Goal: Task Accomplishment & Management: Use online tool/utility

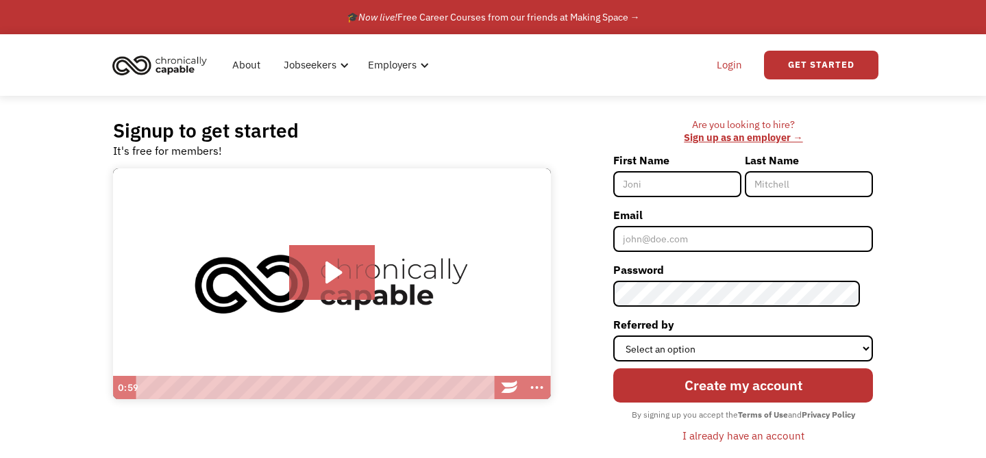
click at [726, 66] on link "Login" at bounding box center [730, 65] width 42 height 44
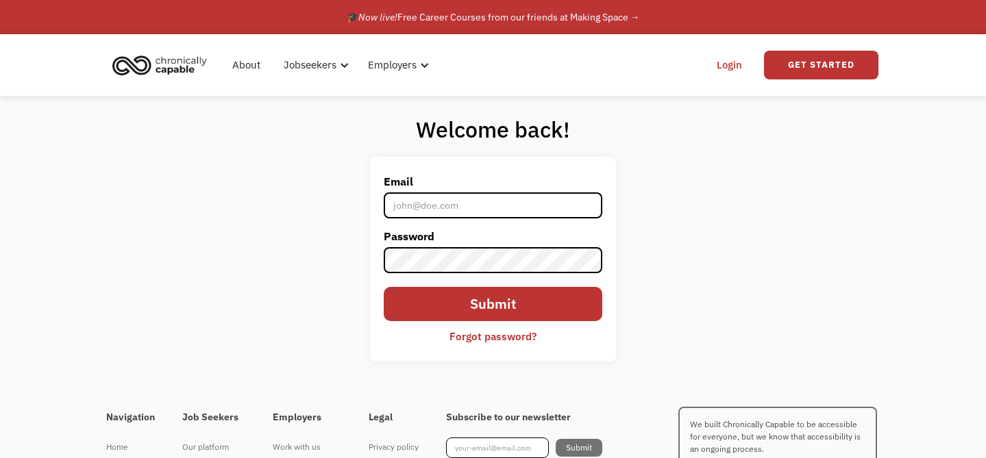
click at [510, 198] on input "Email" at bounding box center [493, 206] width 219 height 26
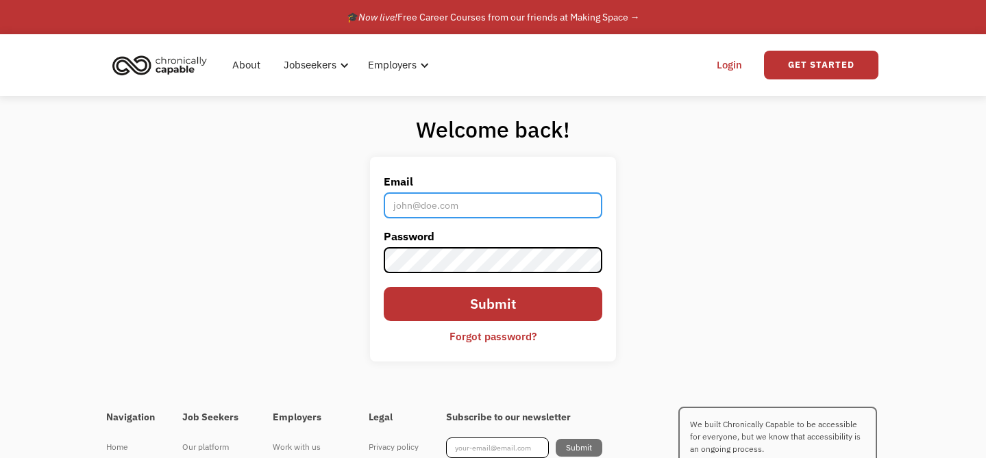
type input "[PERSON_NAME][EMAIL_ADDRESS][DOMAIN_NAME]"
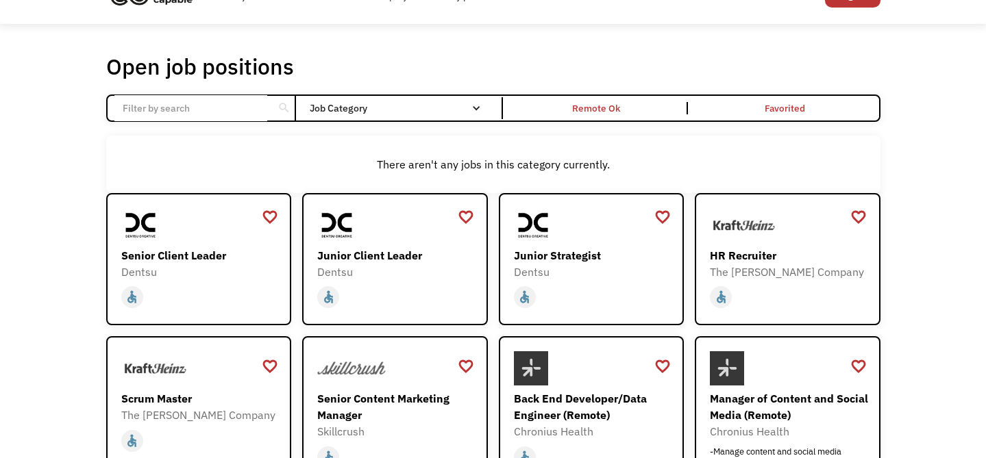
scroll to position [36, 0]
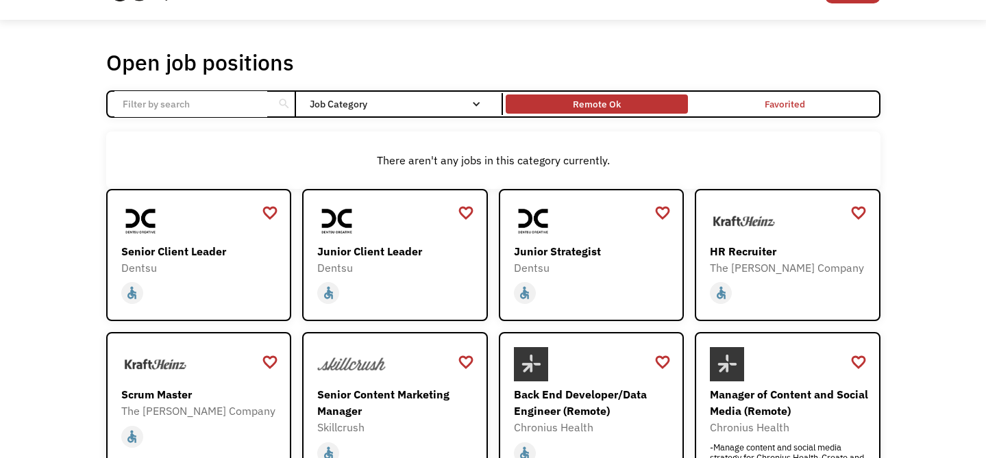
click at [597, 101] on div "Remote Ok" at bounding box center [597, 104] width 48 height 16
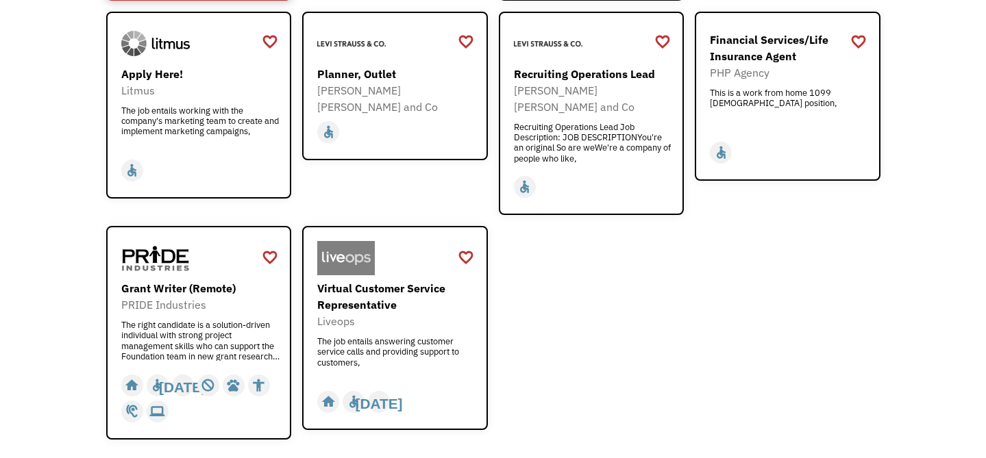
scroll to position [1667, 0]
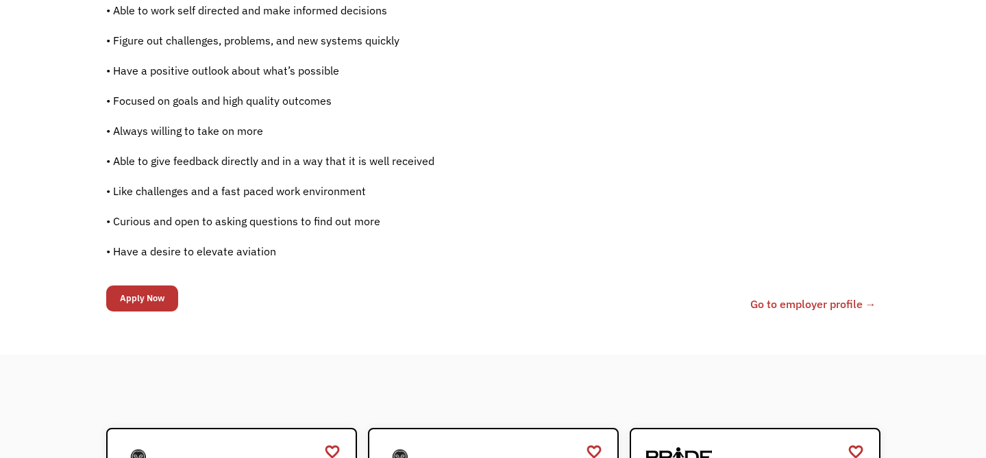
scroll to position [1006, 0]
